Goal: Information Seeking & Learning: Learn about a topic

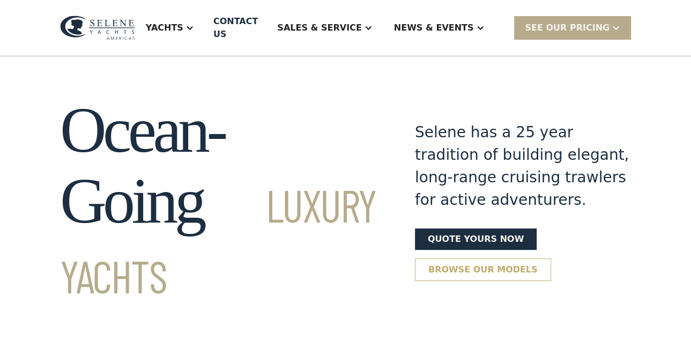
click at [427, 258] on link "Browse our models" at bounding box center [483, 269] width 136 height 23
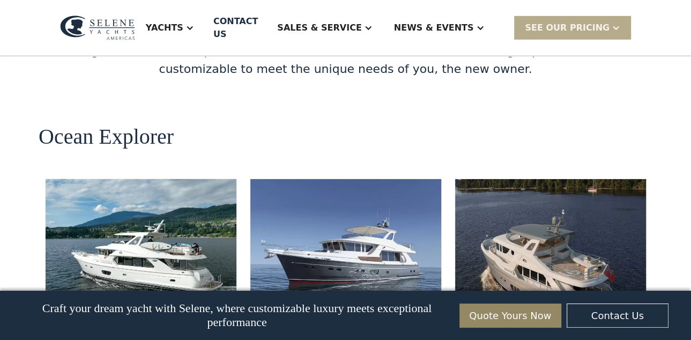
scroll to position [1924, 0]
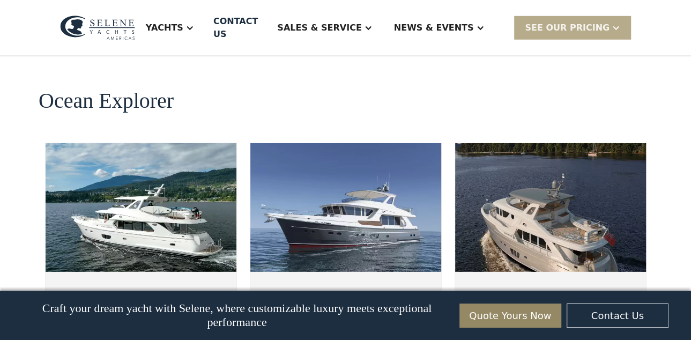
click at [497, 183] on img at bounding box center [550, 207] width 191 height 129
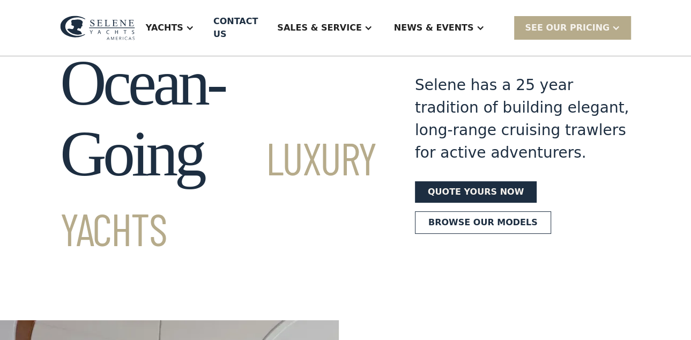
scroll to position [0, 0]
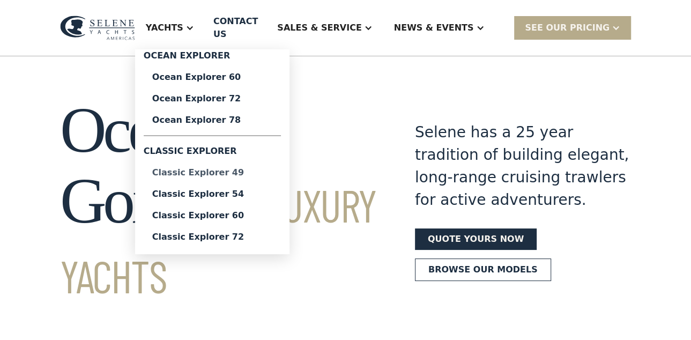
click at [233, 168] on div "Classic Explorer 49" at bounding box center [212, 172] width 120 height 9
click at [243, 211] on div "Classic Explorer 60" at bounding box center [212, 215] width 120 height 9
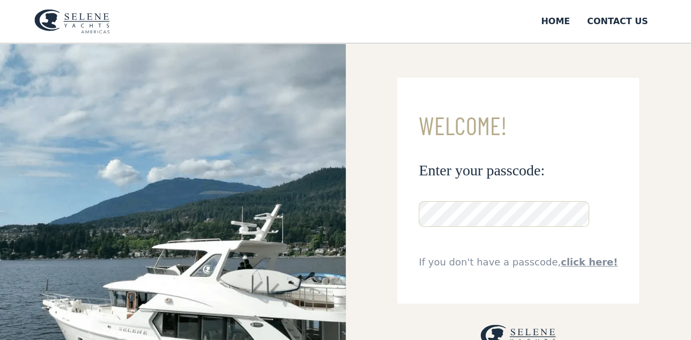
drag, startPoint x: 468, startPoint y: 267, endPoint x: 472, endPoint y: 274, distance: 8.4
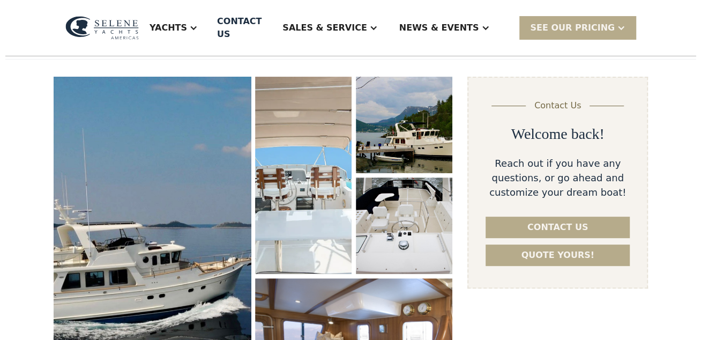
scroll to position [201, 0]
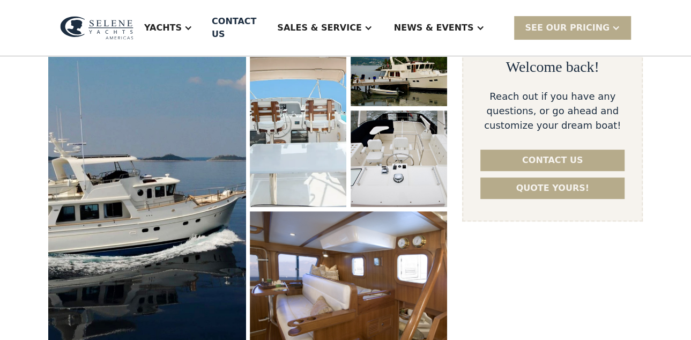
click at [200, 161] on img "open lightbox" at bounding box center [146, 181] width 209 height 364
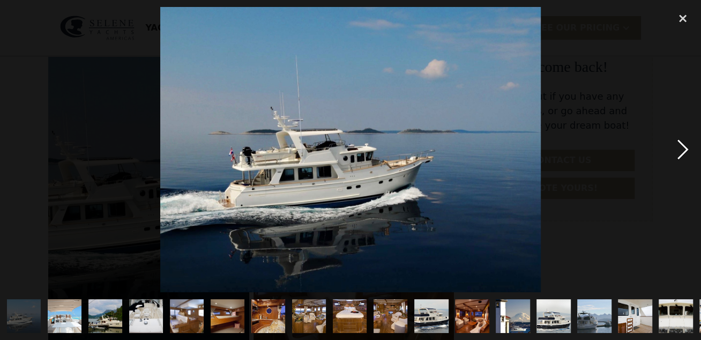
click at [682, 152] on div "next image" at bounding box center [683, 150] width 36 height 286
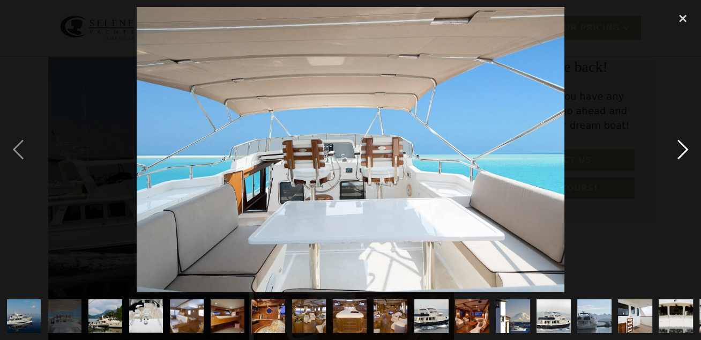
click at [683, 154] on div "next image" at bounding box center [683, 150] width 36 height 286
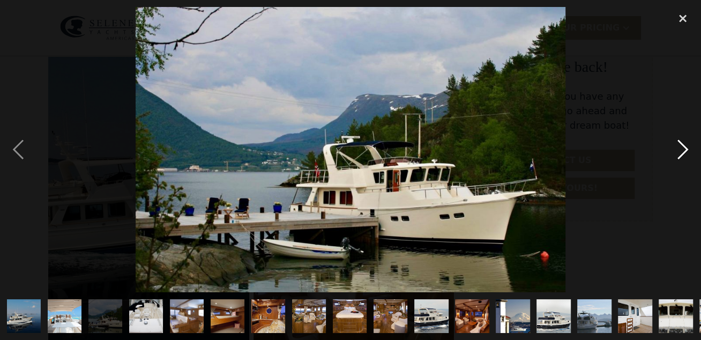
click at [683, 154] on div "next image" at bounding box center [683, 150] width 36 height 286
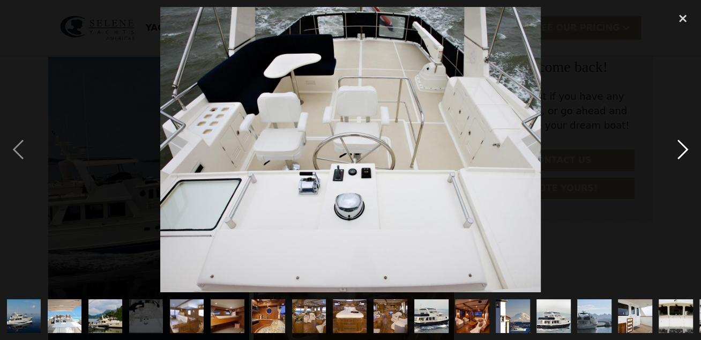
click at [683, 154] on div "next image" at bounding box center [683, 150] width 36 height 286
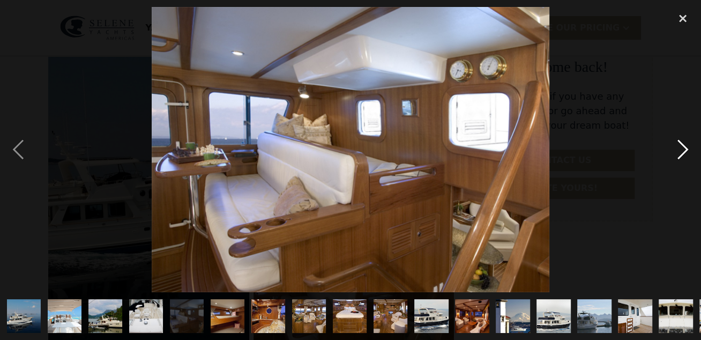
click at [683, 154] on div "next image" at bounding box center [683, 150] width 36 height 286
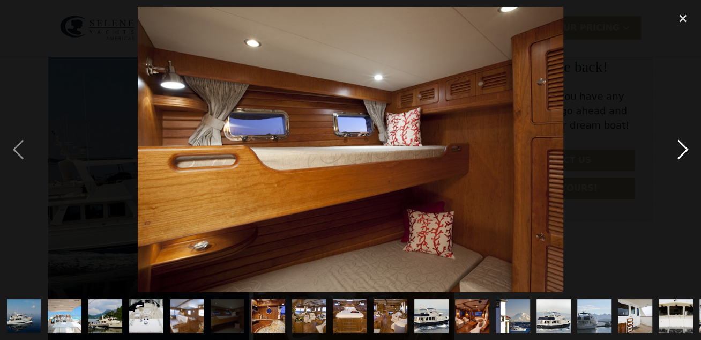
click at [683, 154] on div "next image" at bounding box center [683, 150] width 36 height 286
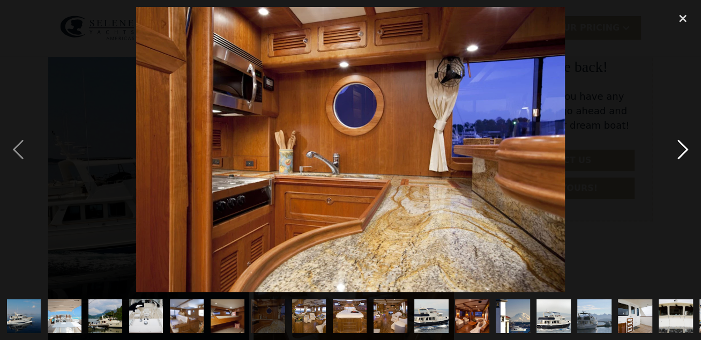
click at [683, 154] on div "next image" at bounding box center [683, 150] width 36 height 286
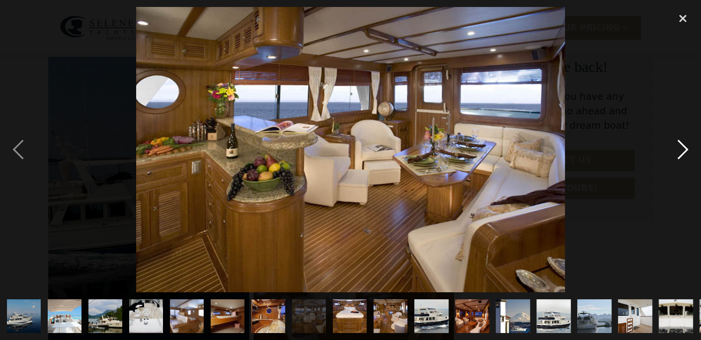
click at [683, 154] on div "next image" at bounding box center [683, 150] width 36 height 286
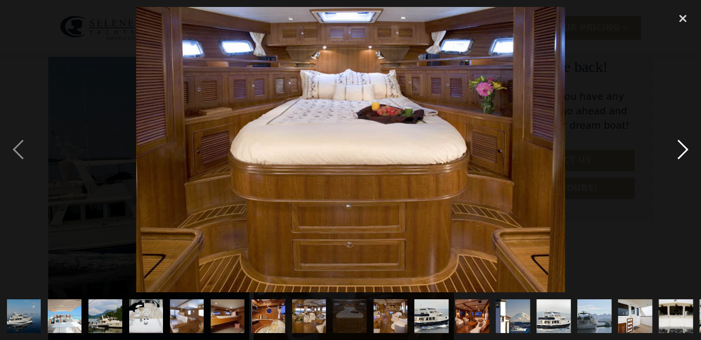
click at [683, 154] on div "next image" at bounding box center [683, 150] width 36 height 286
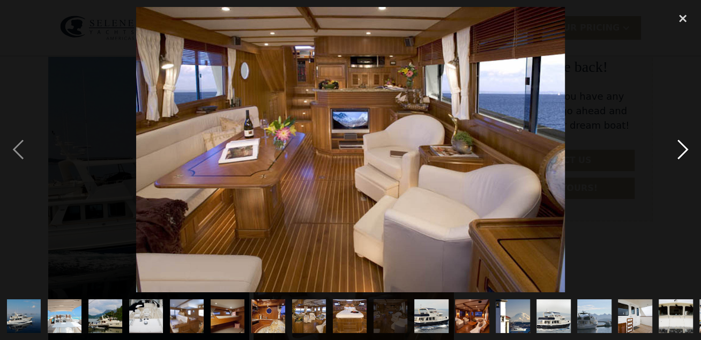
click at [683, 154] on div "next image" at bounding box center [683, 150] width 36 height 286
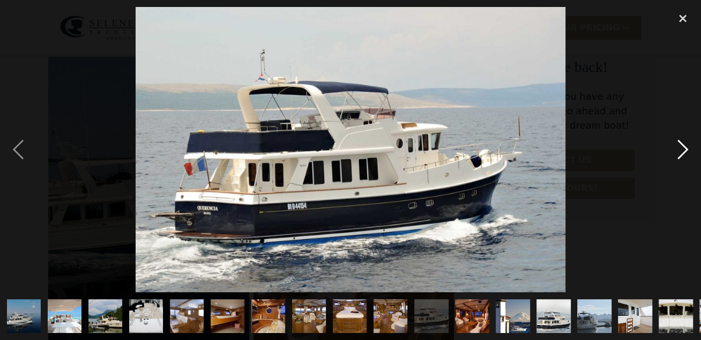
click at [683, 154] on div "next image" at bounding box center [683, 150] width 36 height 286
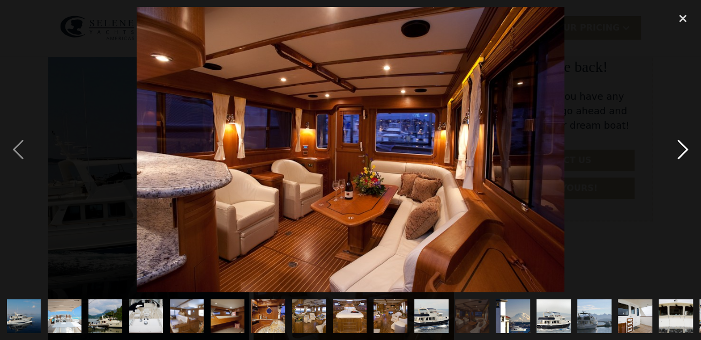
click at [683, 154] on div "next image" at bounding box center [683, 150] width 36 height 286
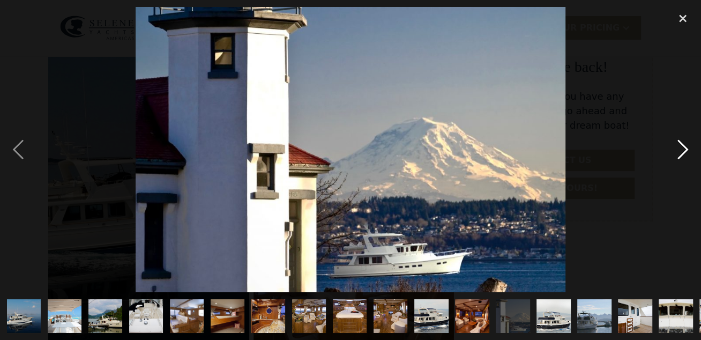
click at [683, 154] on div "next image" at bounding box center [683, 150] width 36 height 286
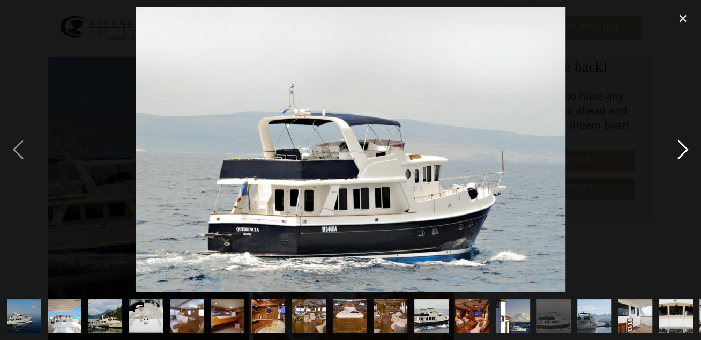
click at [683, 154] on div "next image" at bounding box center [683, 150] width 36 height 286
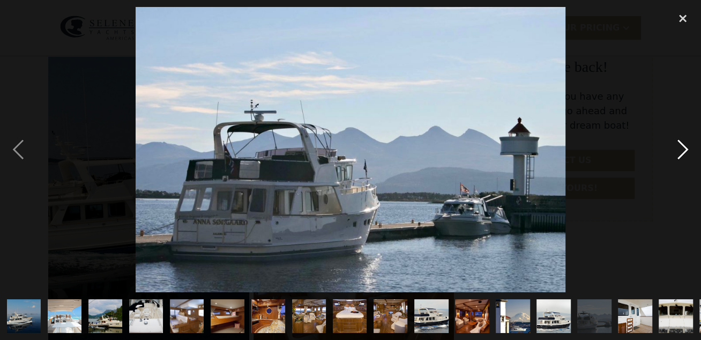
click at [683, 154] on div "next image" at bounding box center [683, 150] width 36 height 286
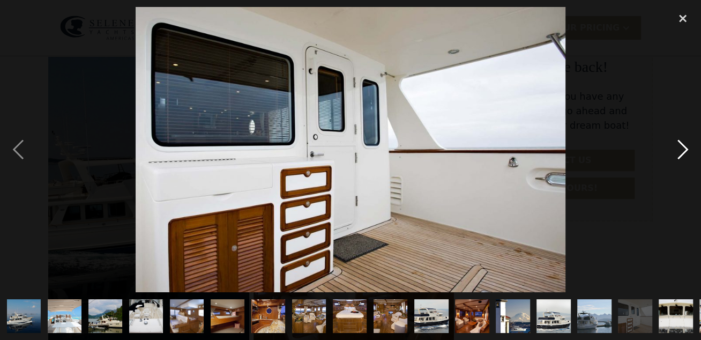
click at [683, 154] on div "next image" at bounding box center [683, 150] width 36 height 286
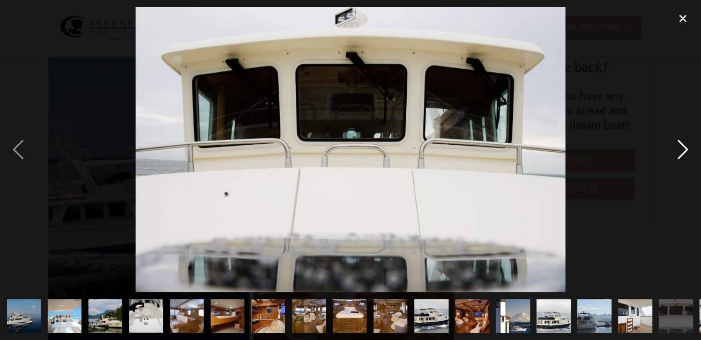
click at [683, 154] on div "next image" at bounding box center [683, 150] width 36 height 286
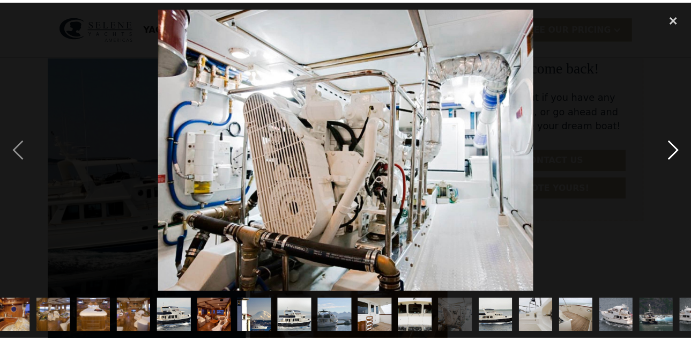
scroll to position [0, 324]
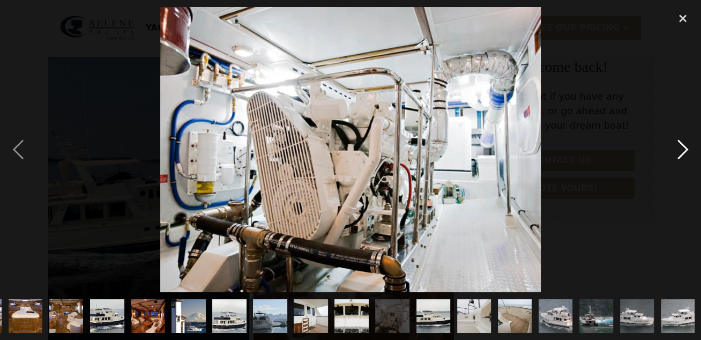
click at [683, 154] on div "next image" at bounding box center [683, 150] width 36 height 286
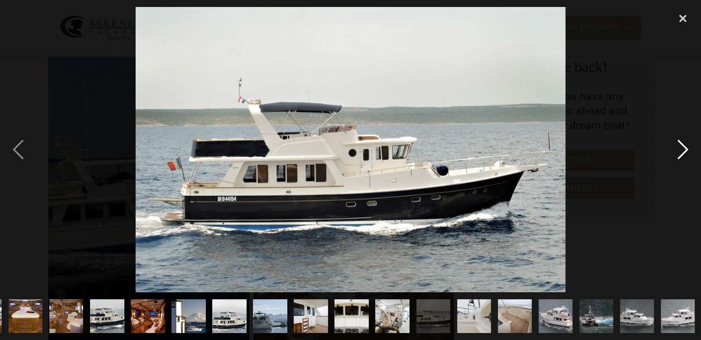
click at [683, 154] on div "next image" at bounding box center [683, 150] width 36 height 286
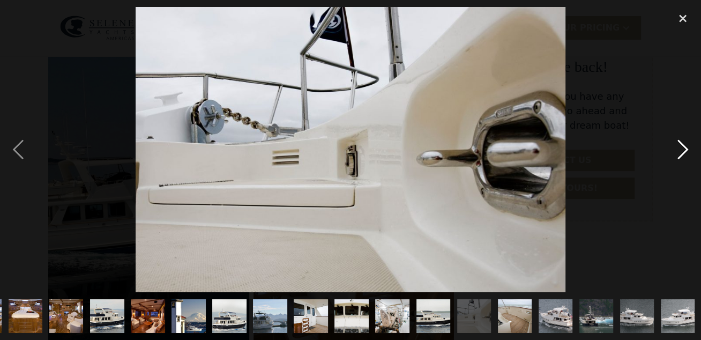
click at [683, 154] on div "next image" at bounding box center [683, 150] width 36 height 286
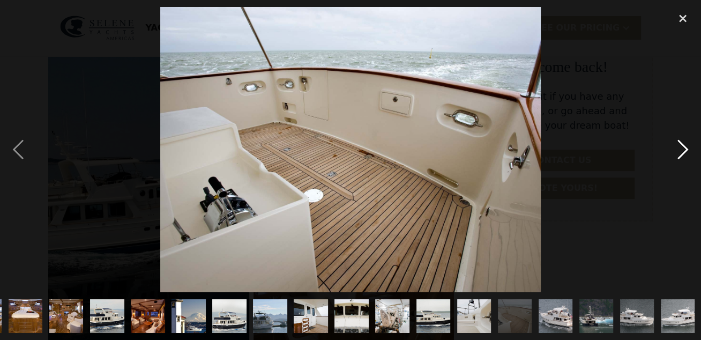
click at [683, 154] on div "next image" at bounding box center [683, 150] width 36 height 286
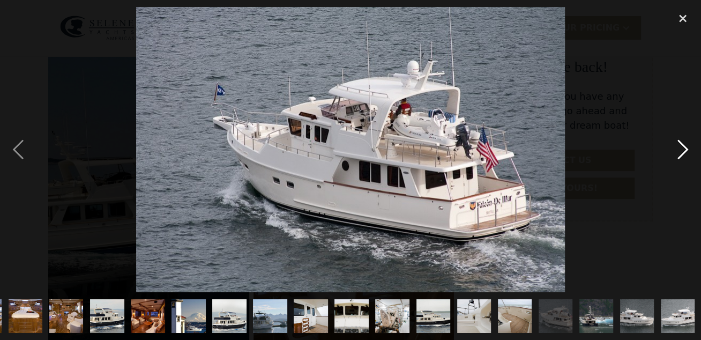
click at [683, 154] on div "next image" at bounding box center [683, 150] width 36 height 286
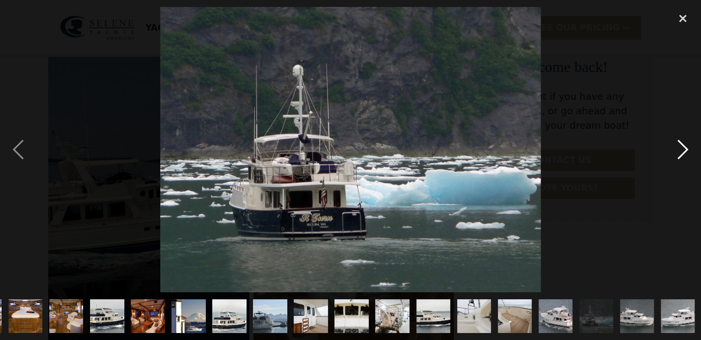
click at [683, 154] on div "next image" at bounding box center [683, 150] width 36 height 286
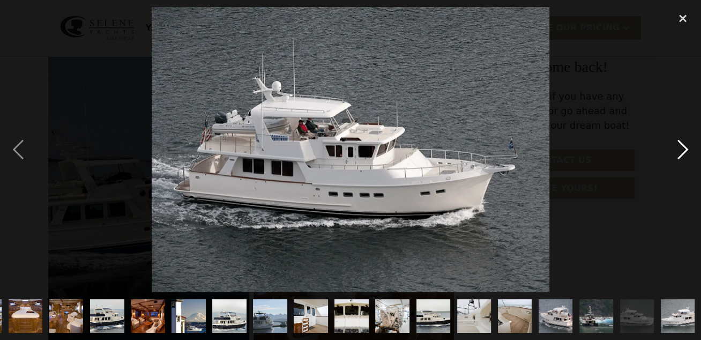
click at [683, 154] on div "next image" at bounding box center [683, 150] width 36 height 286
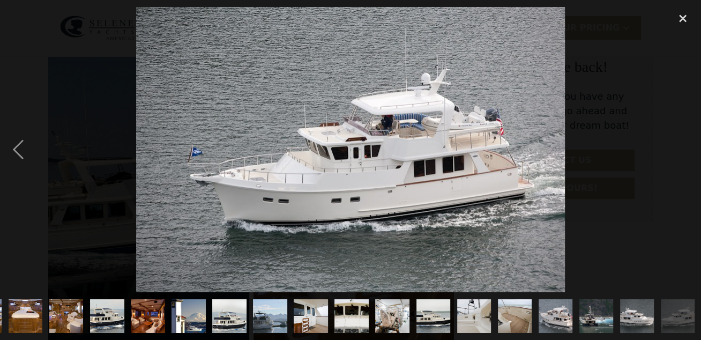
click at [683, 154] on div "next image" at bounding box center [683, 150] width 36 height 286
click at [683, 21] on div "close lightbox" at bounding box center [683, 19] width 36 height 24
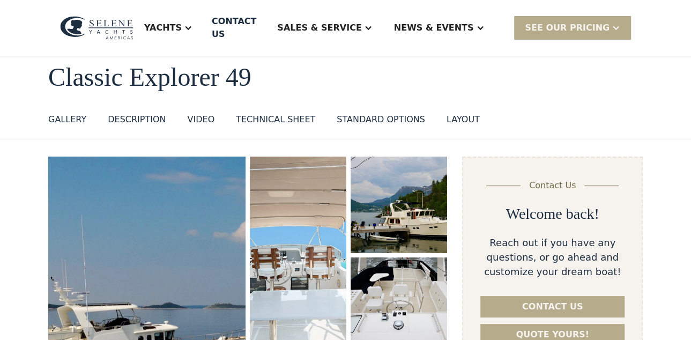
scroll to position [0, 0]
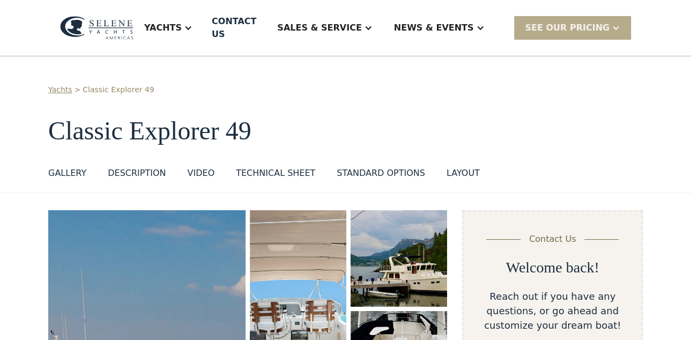
drag, startPoint x: 437, startPoint y: 249, endPoint x: 435, endPoint y: 244, distance: 5.5
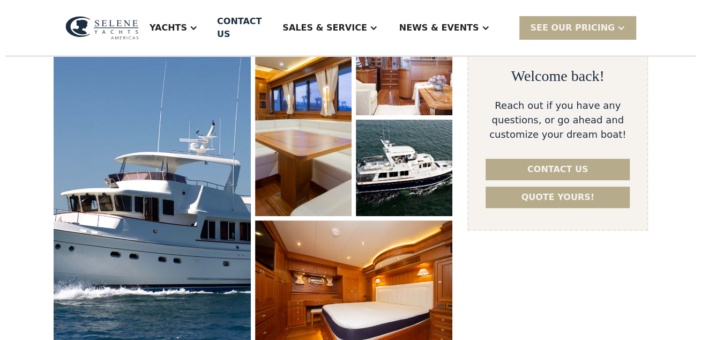
scroll to position [201, 0]
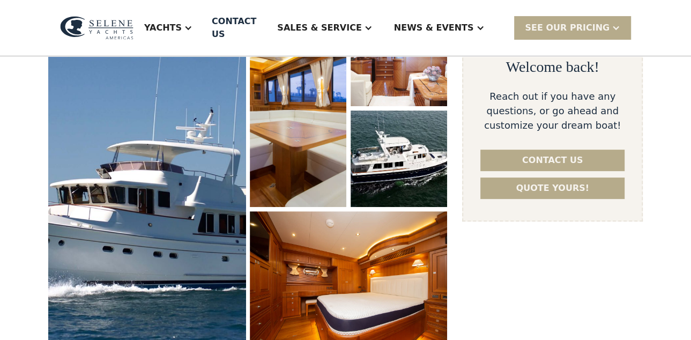
click at [204, 191] on img "open lightbox" at bounding box center [146, 176] width 209 height 353
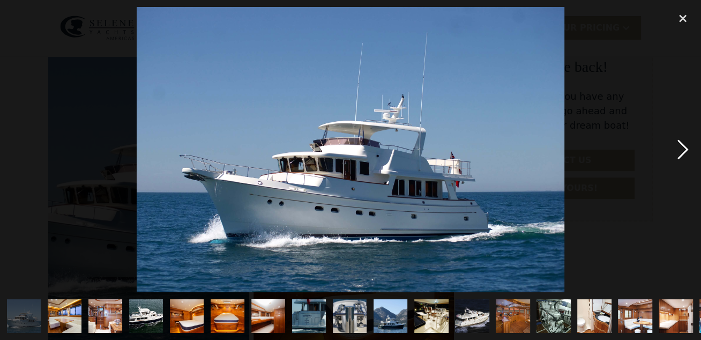
click at [683, 146] on div "next image" at bounding box center [683, 150] width 36 height 286
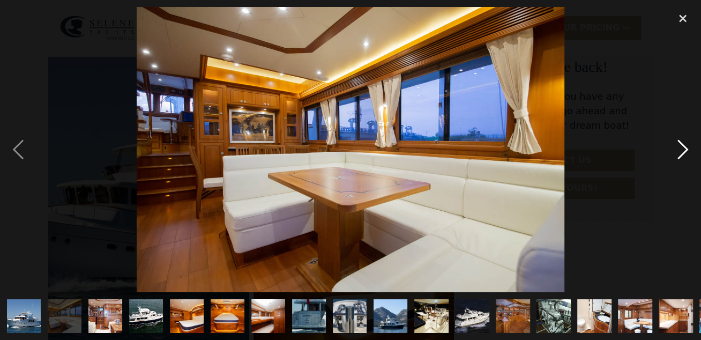
click at [683, 147] on div "next image" at bounding box center [683, 150] width 36 height 286
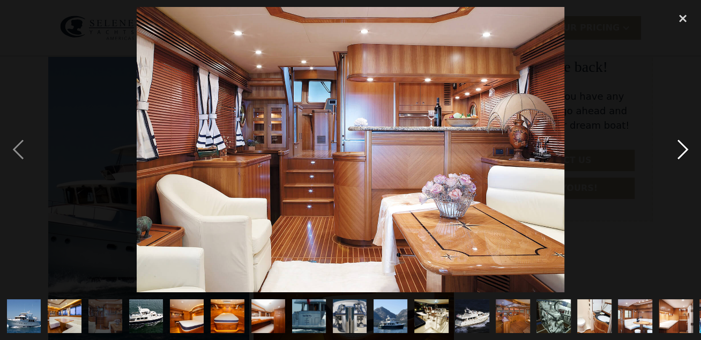
click at [683, 147] on div "next image" at bounding box center [683, 150] width 36 height 286
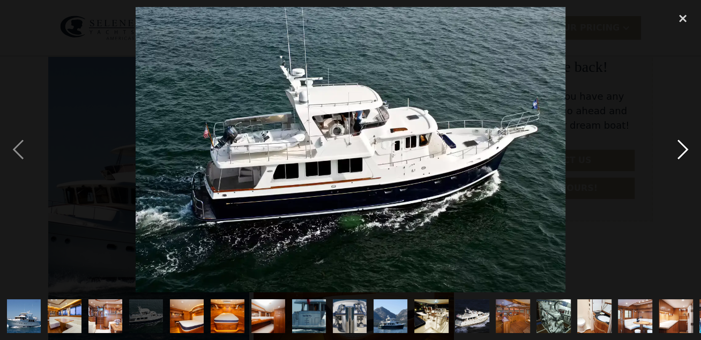
click at [683, 147] on div "next image" at bounding box center [683, 150] width 36 height 286
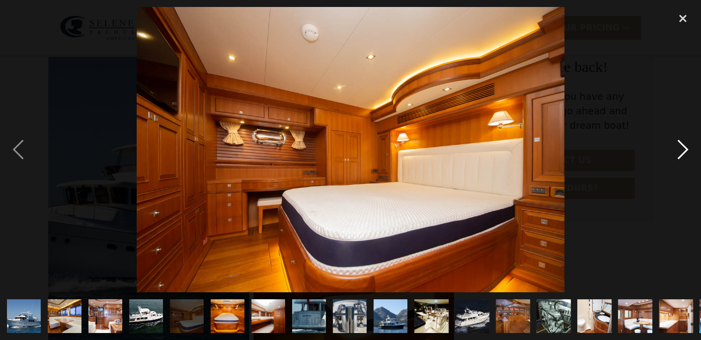
click at [682, 150] on div "next image" at bounding box center [683, 150] width 36 height 286
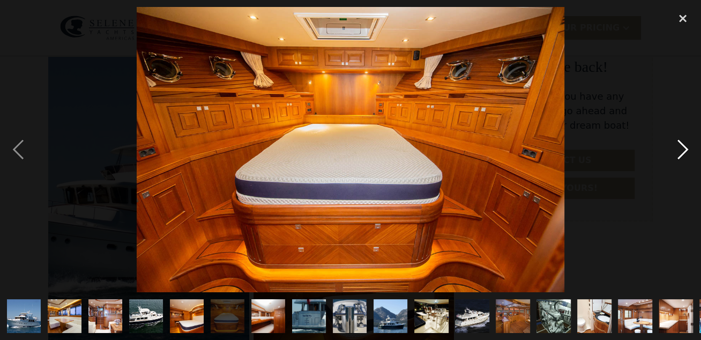
click at [686, 148] on div "next image" at bounding box center [683, 150] width 36 height 286
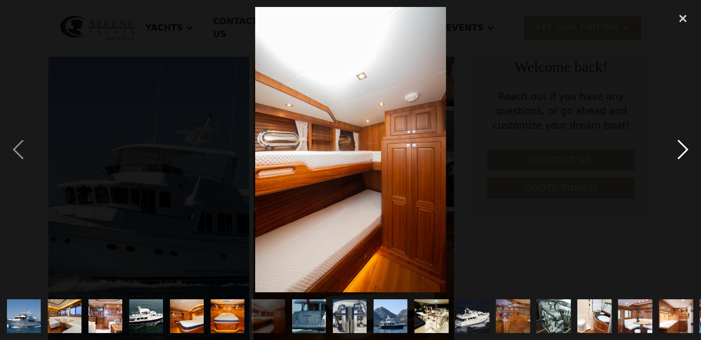
click at [686, 148] on div "next image" at bounding box center [683, 150] width 36 height 286
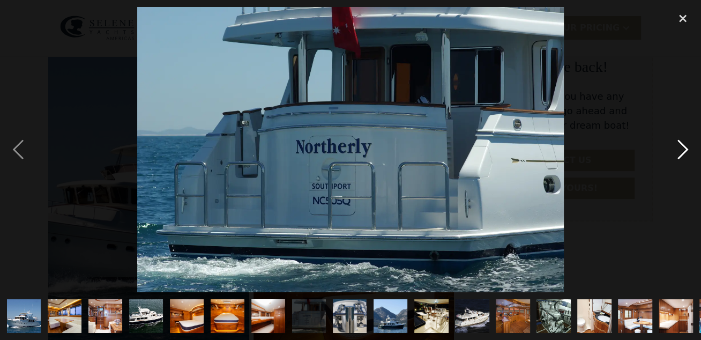
click at [686, 148] on div "next image" at bounding box center [683, 150] width 36 height 286
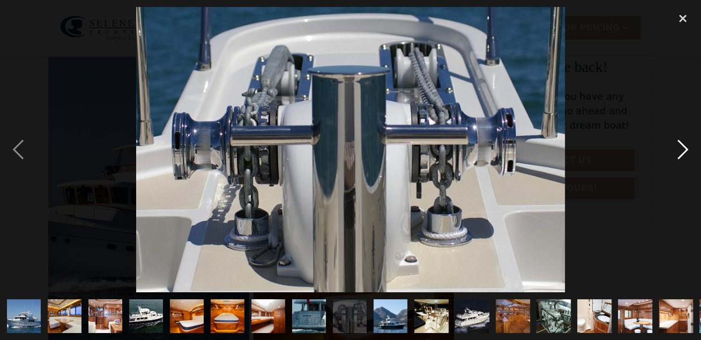
click at [686, 148] on div "next image" at bounding box center [683, 150] width 36 height 286
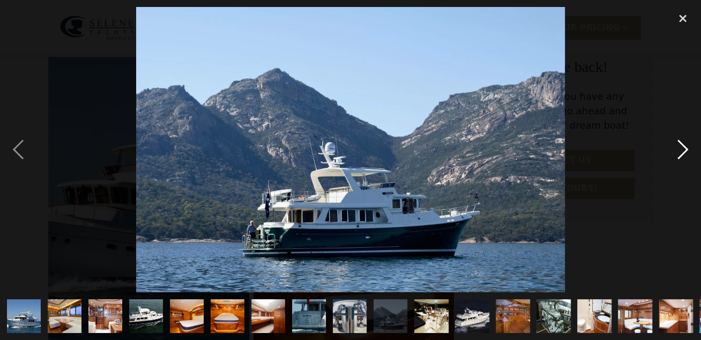
click at [686, 148] on div "next image" at bounding box center [683, 150] width 36 height 286
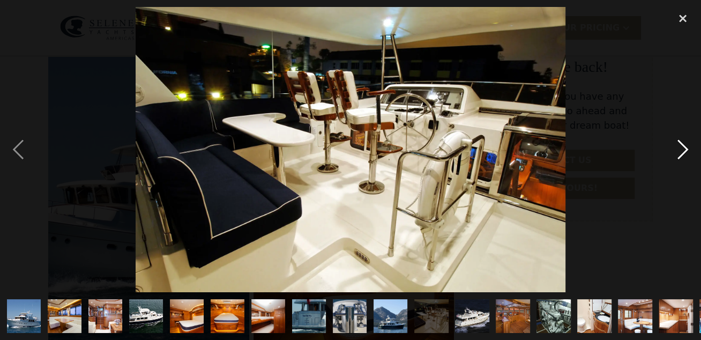
click at [686, 148] on div "next image" at bounding box center [683, 150] width 36 height 286
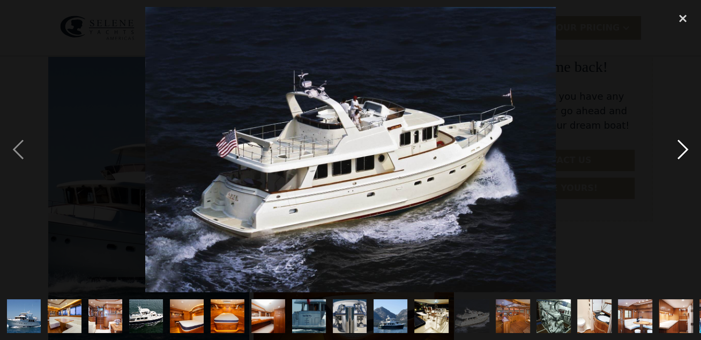
click at [686, 148] on div "next image" at bounding box center [683, 150] width 36 height 286
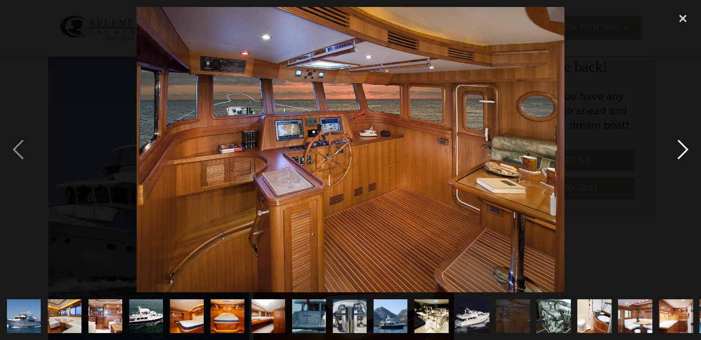
click at [686, 148] on div "next image" at bounding box center [683, 150] width 36 height 286
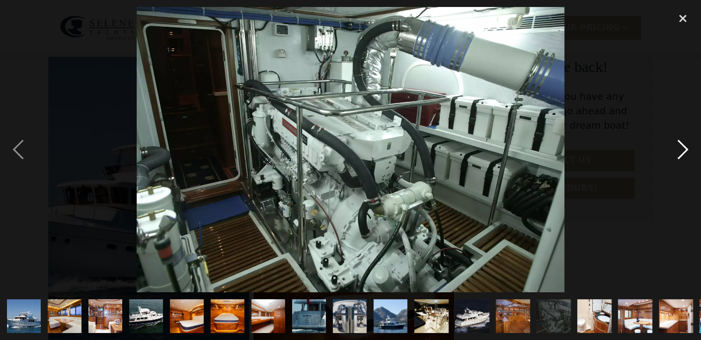
click at [686, 148] on div "next image" at bounding box center [683, 150] width 36 height 286
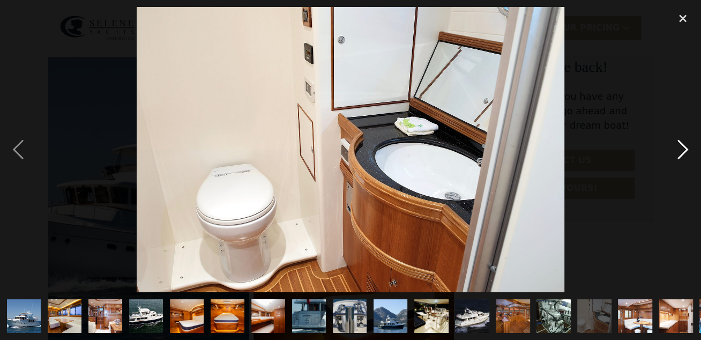
click at [686, 148] on div "next image" at bounding box center [683, 150] width 36 height 286
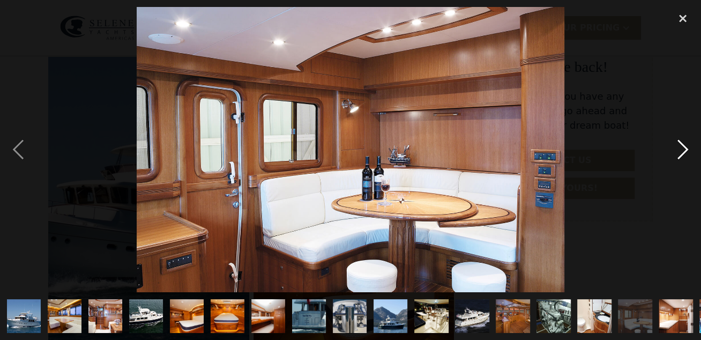
click at [686, 148] on div "next image" at bounding box center [683, 150] width 36 height 286
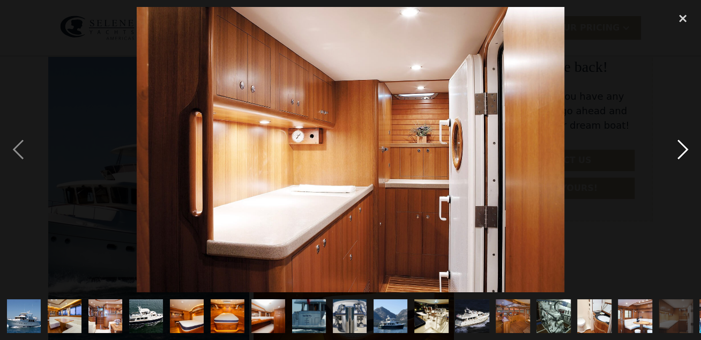
click at [686, 148] on div "next image" at bounding box center [683, 150] width 36 height 286
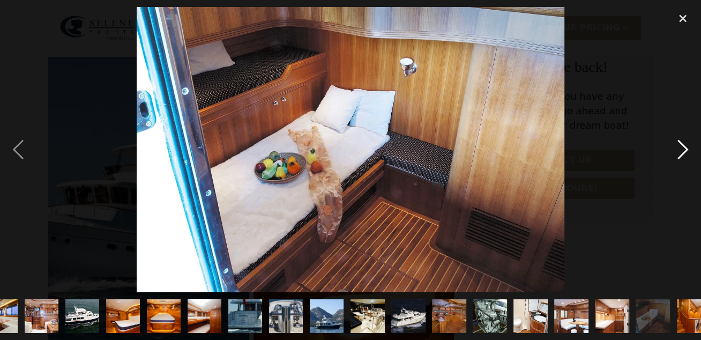
scroll to position [0, 80]
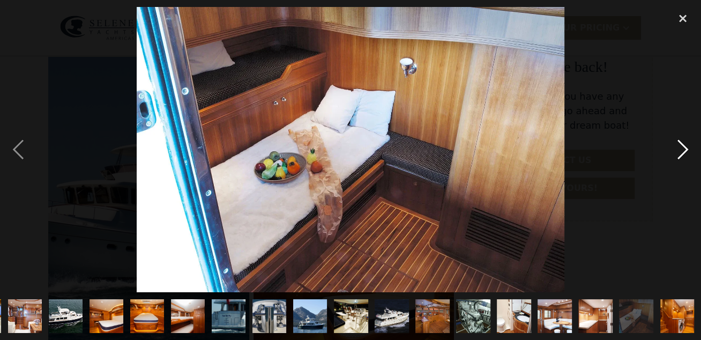
click at [686, 148] on div "next image" at bounding box center [683, 150] width 36 height 286
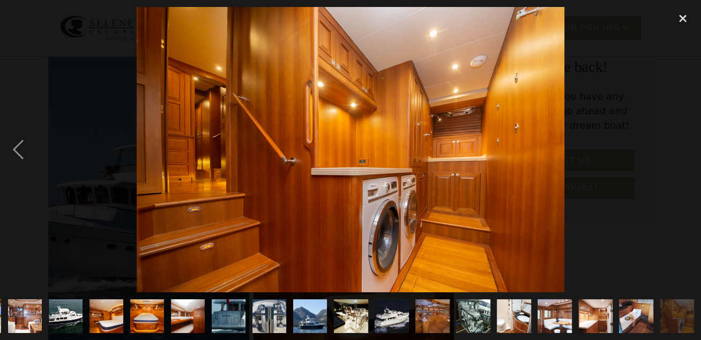
click at [686, 148] on div "next image" at bounding box center [683, 150] width 36 height 286
click at [683, 21] on div "close lightbox" at bounding box center [683, 19] width 36 height 24
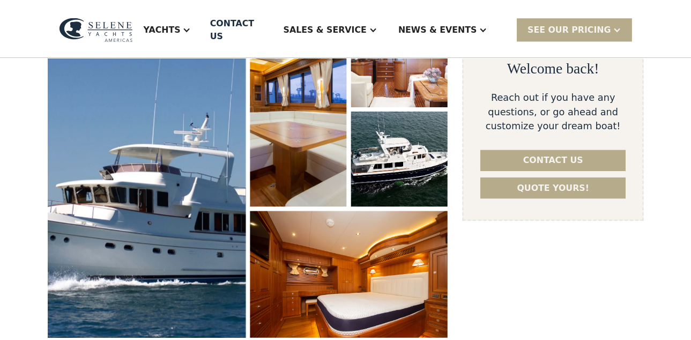
scroll to position [0, 0]
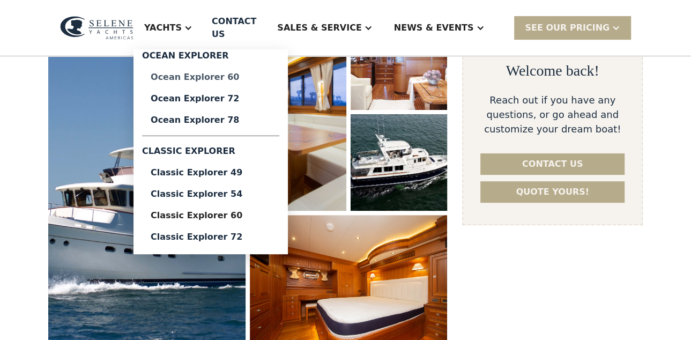
click at [251, 73] on div "Ocean Explorer 60" at bounding box center [211, 77] width 120 height 9
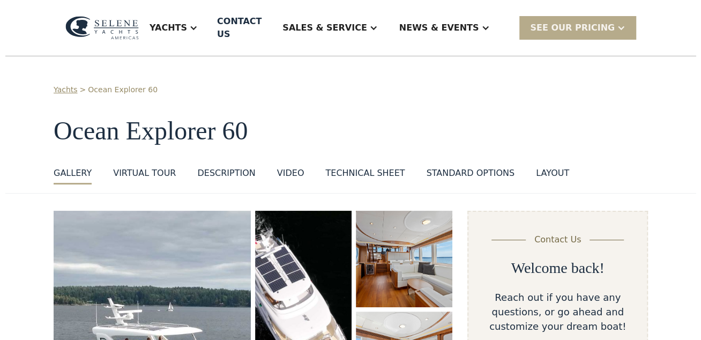
scroll to position [134, 0]
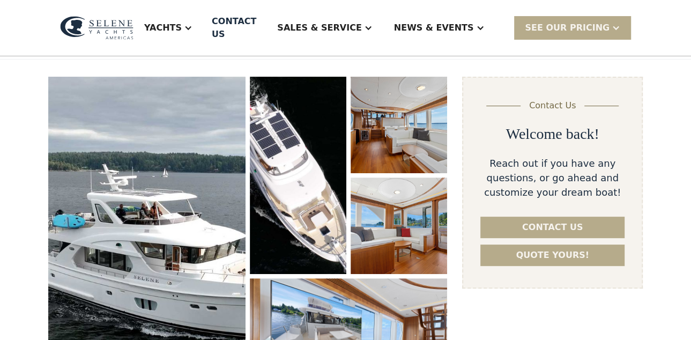
click at [236, 92] on img "open lightbox" at bounding box center [146, 243] width 197 height 333
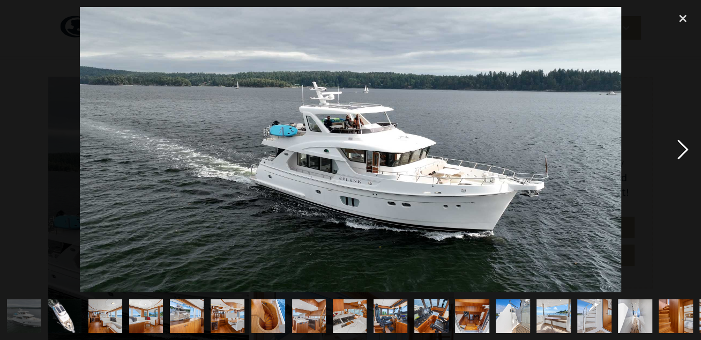
click at [687, 150] on div "next image" at bounding box center [683, 150] width 36 height 286
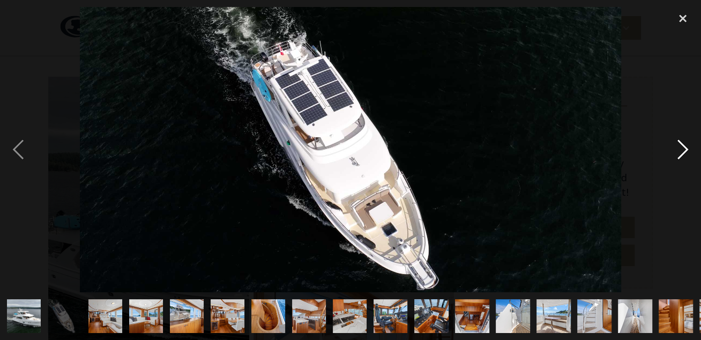
click at [687, 150] on div "next image" at bounding box center [683, 150] width 36 height 286
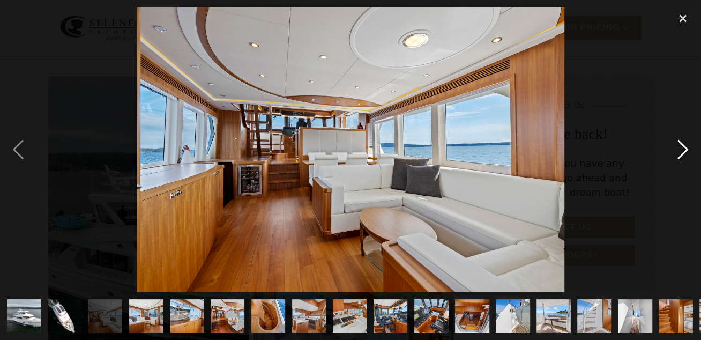
click at [687, 150] on div "next image" at bounding box center [683, 150] width 36 height 286
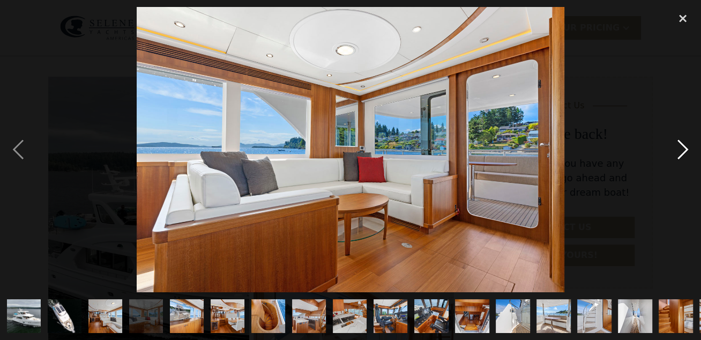
click at [687, 150] on div "next image" at bounding box center [683, 150] width 36 height 286
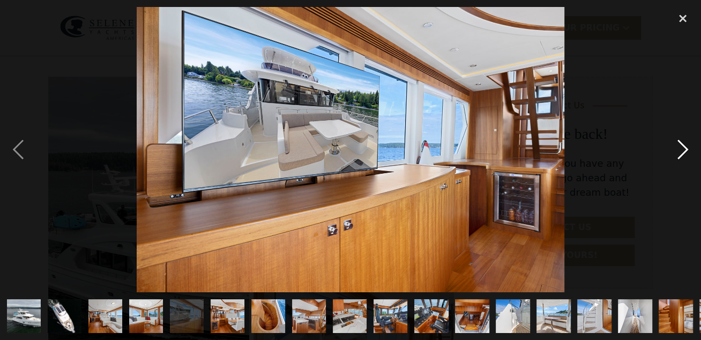
click at [687, 150] on div "next image" at bounding box center [683, 150] width 36 height 286
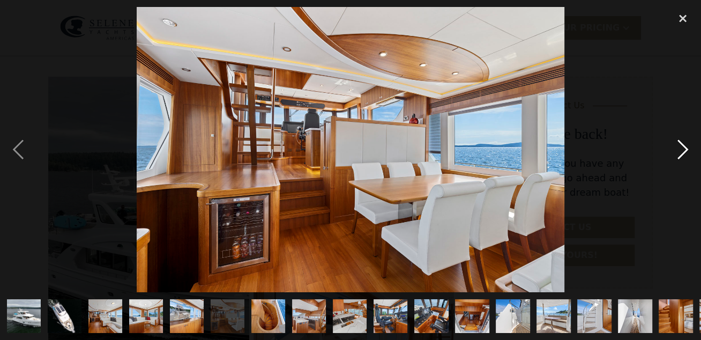
click at [687, 150] on div "next image" at bounding box center [683, 150] width 36 height 286
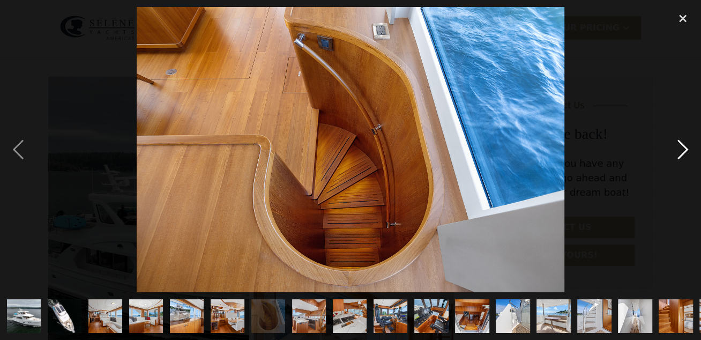
click at [687, 150] on div "next image" at bounding box center [683, 150] width 36 height 286
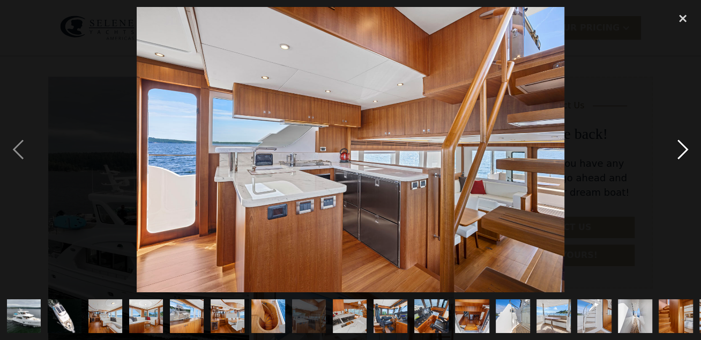
click at [687, 150] on div "next image" at bounding box center [683, 150] width 36 height 286
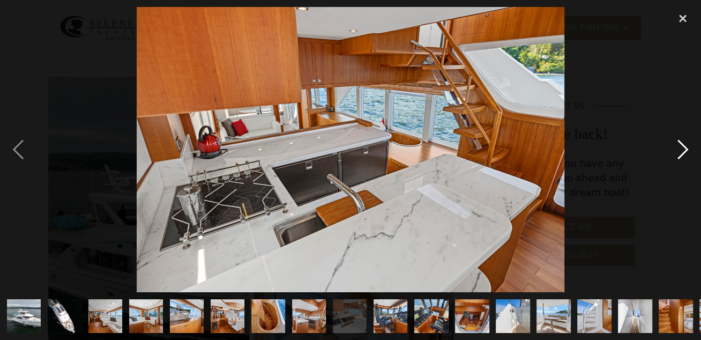
click at [688, 151] on div "next image" at bounding box center [683, 150] width 36 height 286
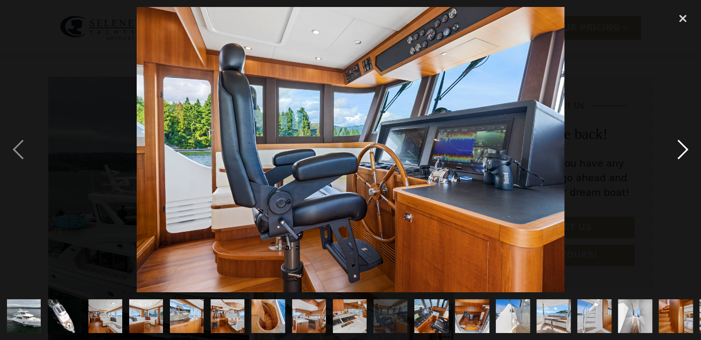
click at [688, 151] on div "next image" at bounding box center [683, 150] width 36 height 286
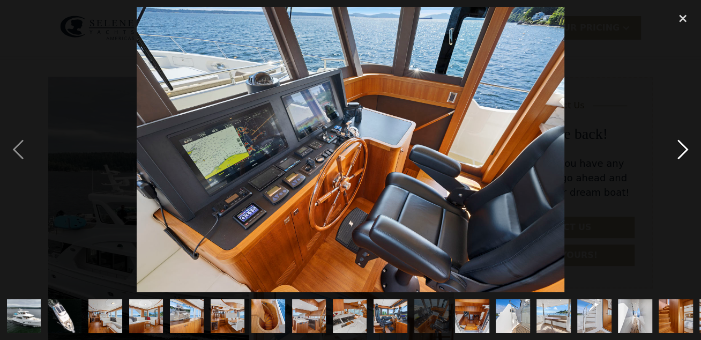
click at [688, 151] on div "next image" at bounding box center [683, 150] width 36 height 286
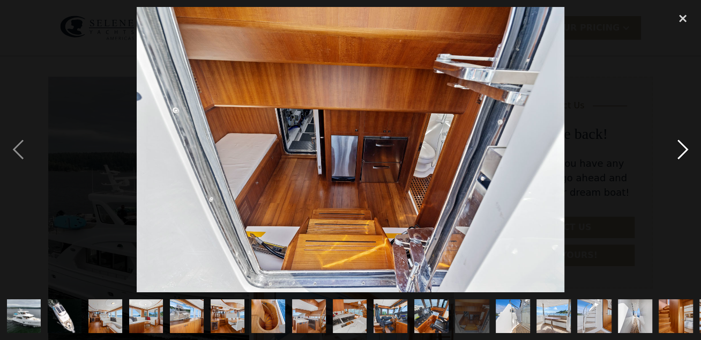
click at [688, 151] on div "next image" at bounding box center [683, 150] width 36 height 286
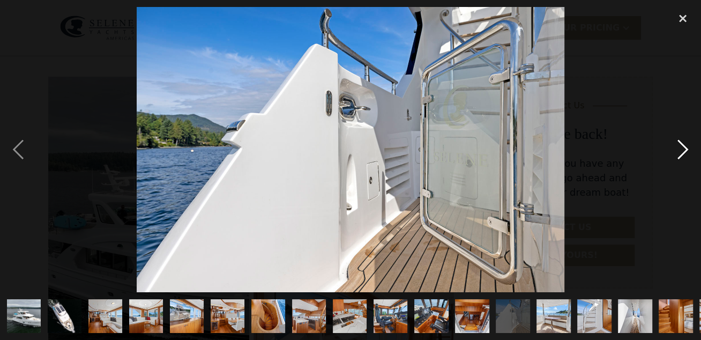
click at [688, 151] on div "next image" at bounding box center [683, 150] width 36 height 286
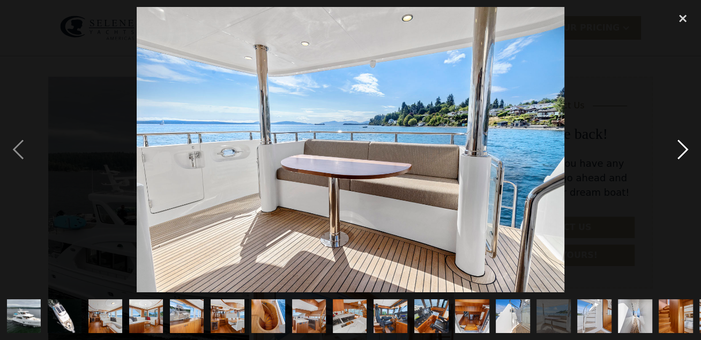
click at [688, 151] on div "next image" at bounding box center [683, 150] width 36 height 286
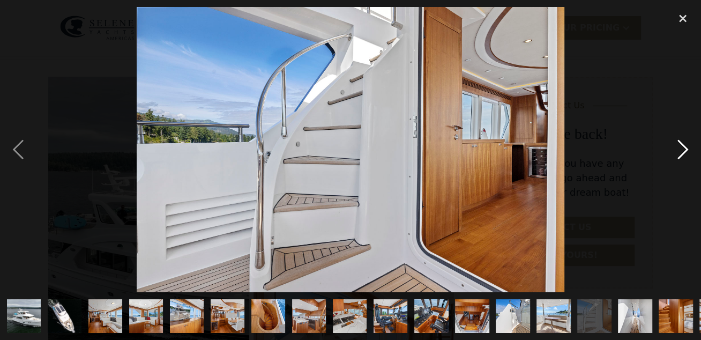
click at [688, 151] on div "next image" at bounding box center [683, 150] width 36 height 286
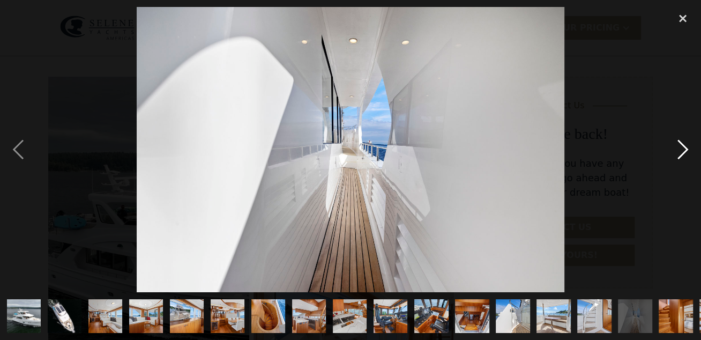
click at [688, 151] on div "next image" at bounding box center [683, 150] width 36 height 286
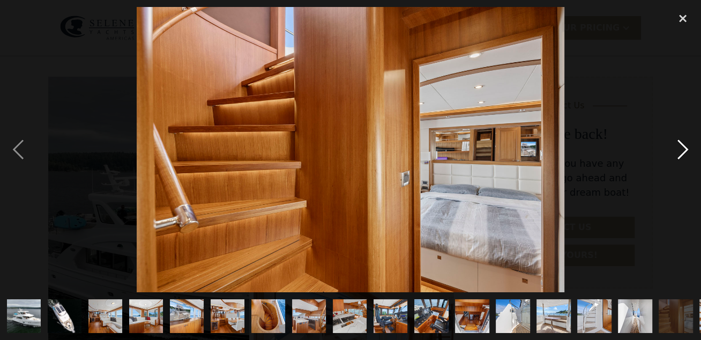
click at [688, 151] on div "next image" at bounding box center [683, 150] width 36 height 286
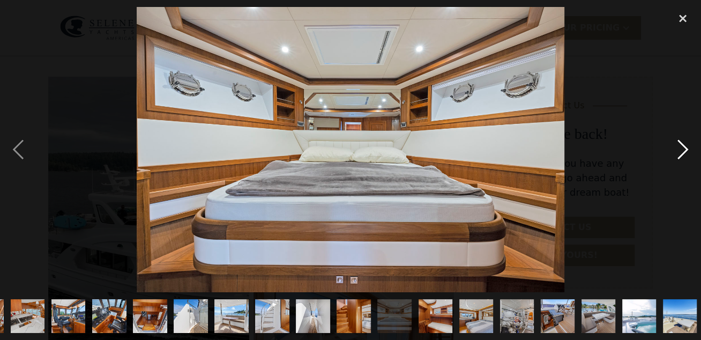
scroll to position [0, 324]
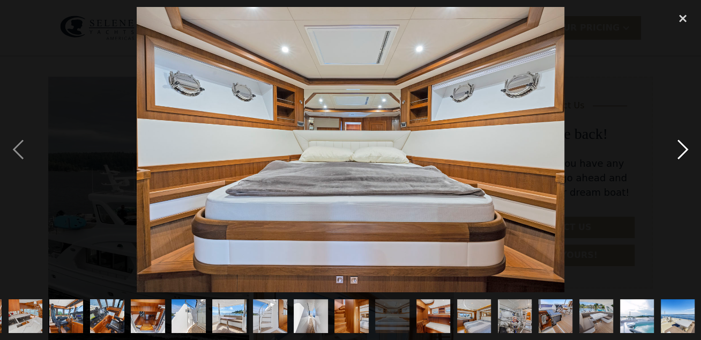
click at [688, 151] on div "next image" at bounding box center [683, 150] width 36 height 286
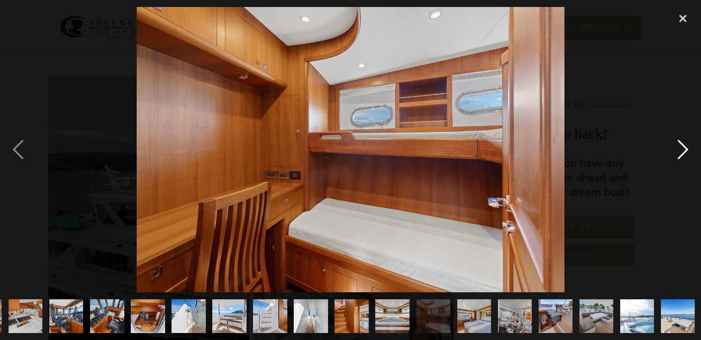
click at [688, 151] on div "next image" at bounding box center [683, 150] width 36 height 286
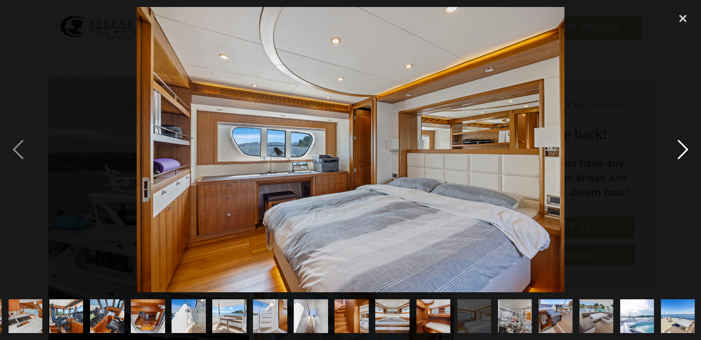
click at [688, 151] on div "next image" at bounding box center [683, 150] width 36 height 286
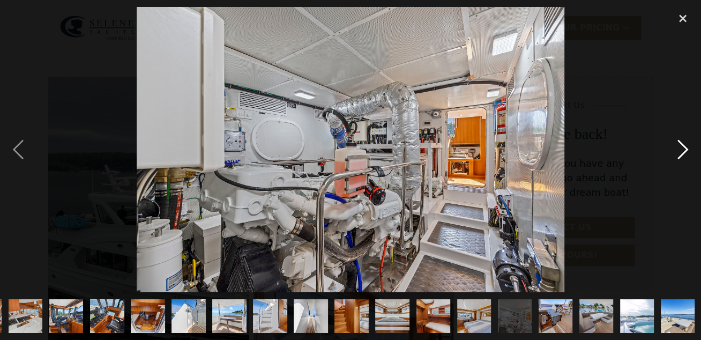
click at [688, 151] on div "next image" at bounding box center [683, 150] width 36 height 286
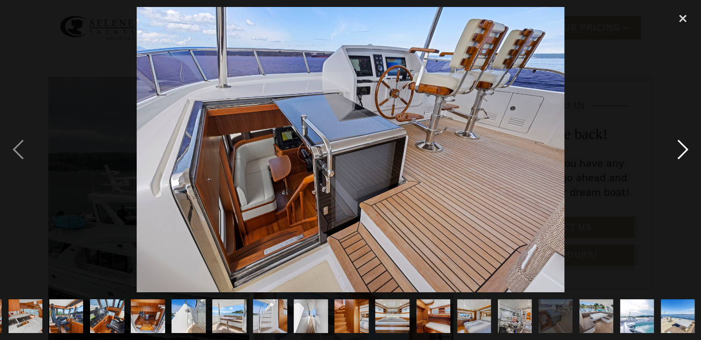
click at [688, 151] on div "next image" at bounding box center [683, 150] width 36 height 286
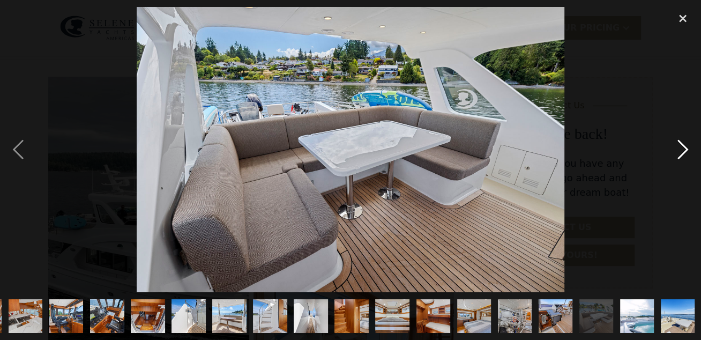
click at [688, 151] on div "next image" at bounding box center [683, 150] width 36 height 286
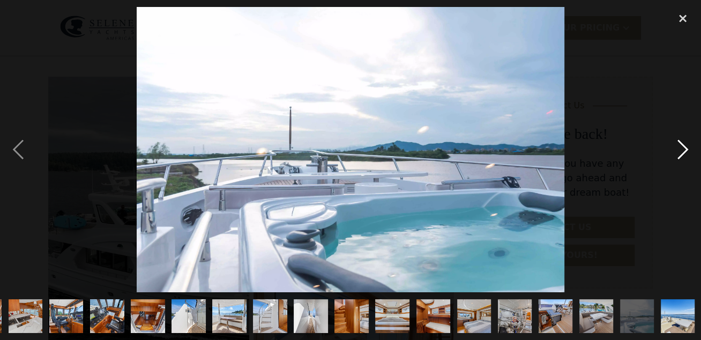
click at [688, 151] on div "next image" at bounding box center [683, 150] width 36 height 286
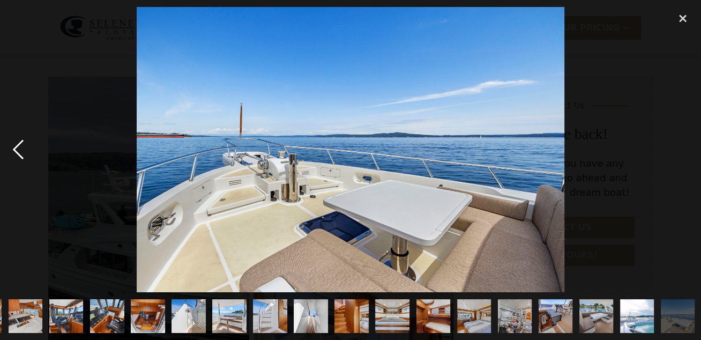
click at [19, 145] on div "previous image" at bounding box center [18, 150] width 36 height 286
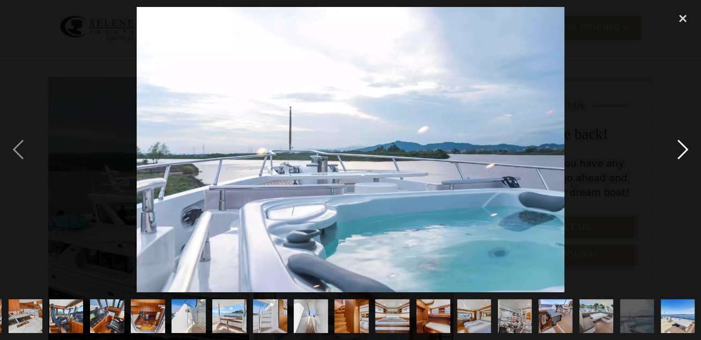
click at [683, 154] on div "next image" at bounding box center [683, 150] width 36 height 286
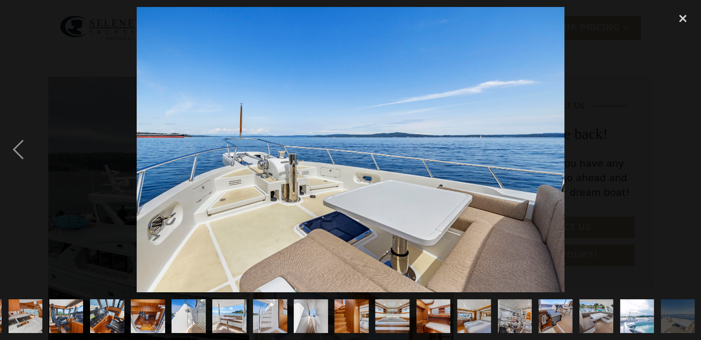
click at [683, 154] on div "next image" at bounding box center [683, 150] width 36 height 286
